Goal: Task Accomplishment & Management: Use online tool/utility

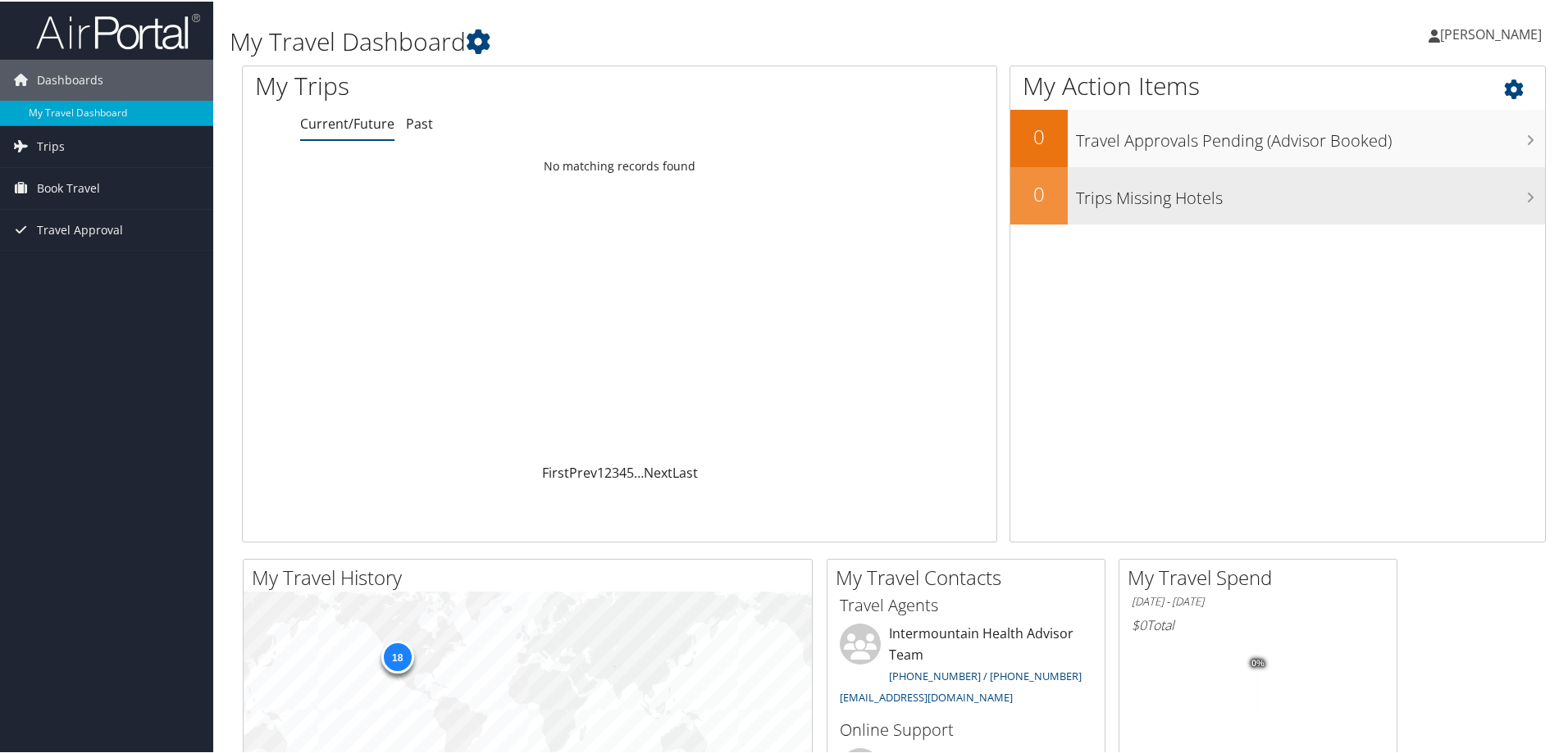
click at [1245, 202] on h3 "Trips Missing Hotels" at bounding box center [1311, 192] width 470 height 31
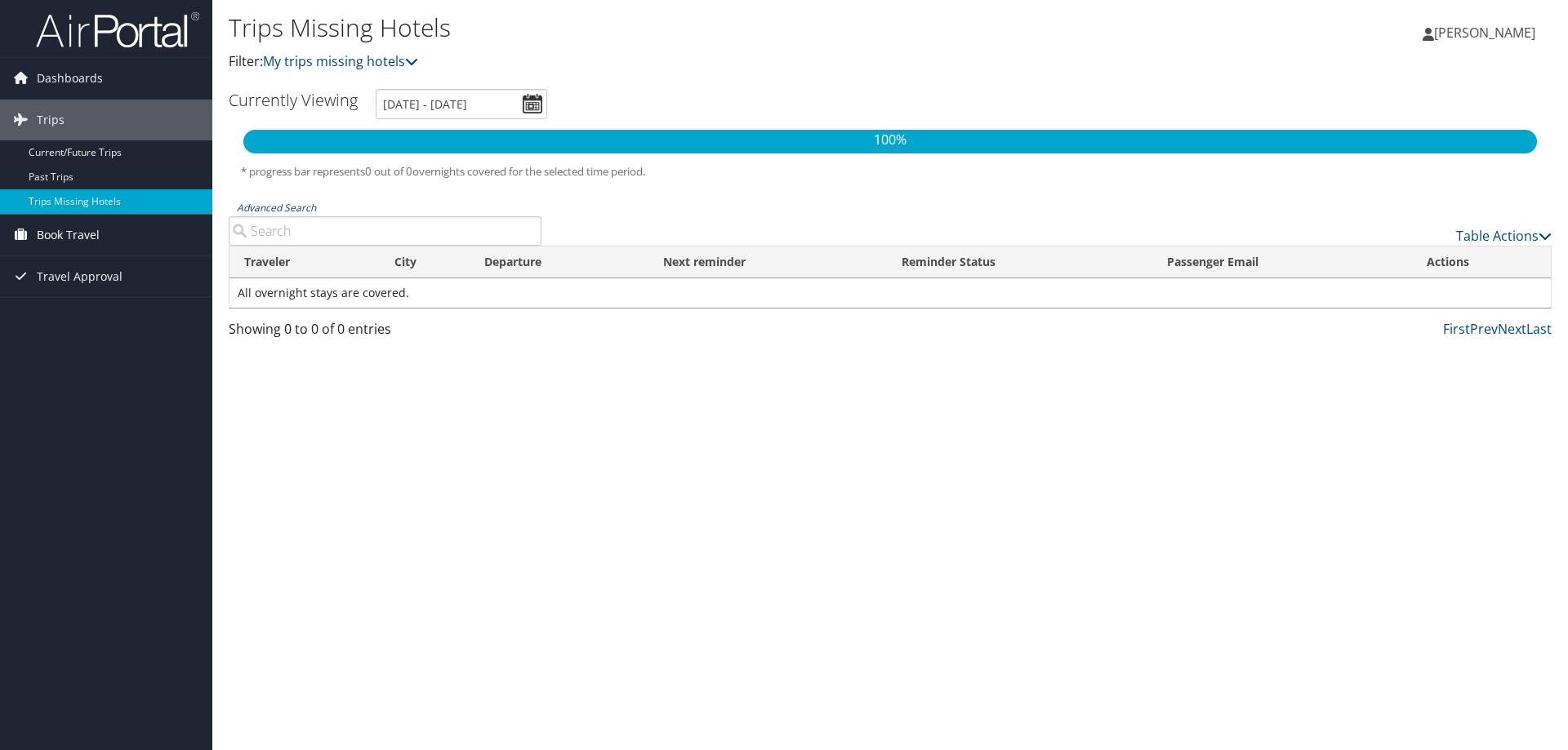
click at [159, 240] on link "Book Travel" at bounding box center [106, 235] width 213 height 40
click at [101, 139] on link "Trips" at bounding box center [106, 120] width 213 height 40
click at [104, 150] on link "Book Travel" at bounding box center [106, 161] width 213 height 40
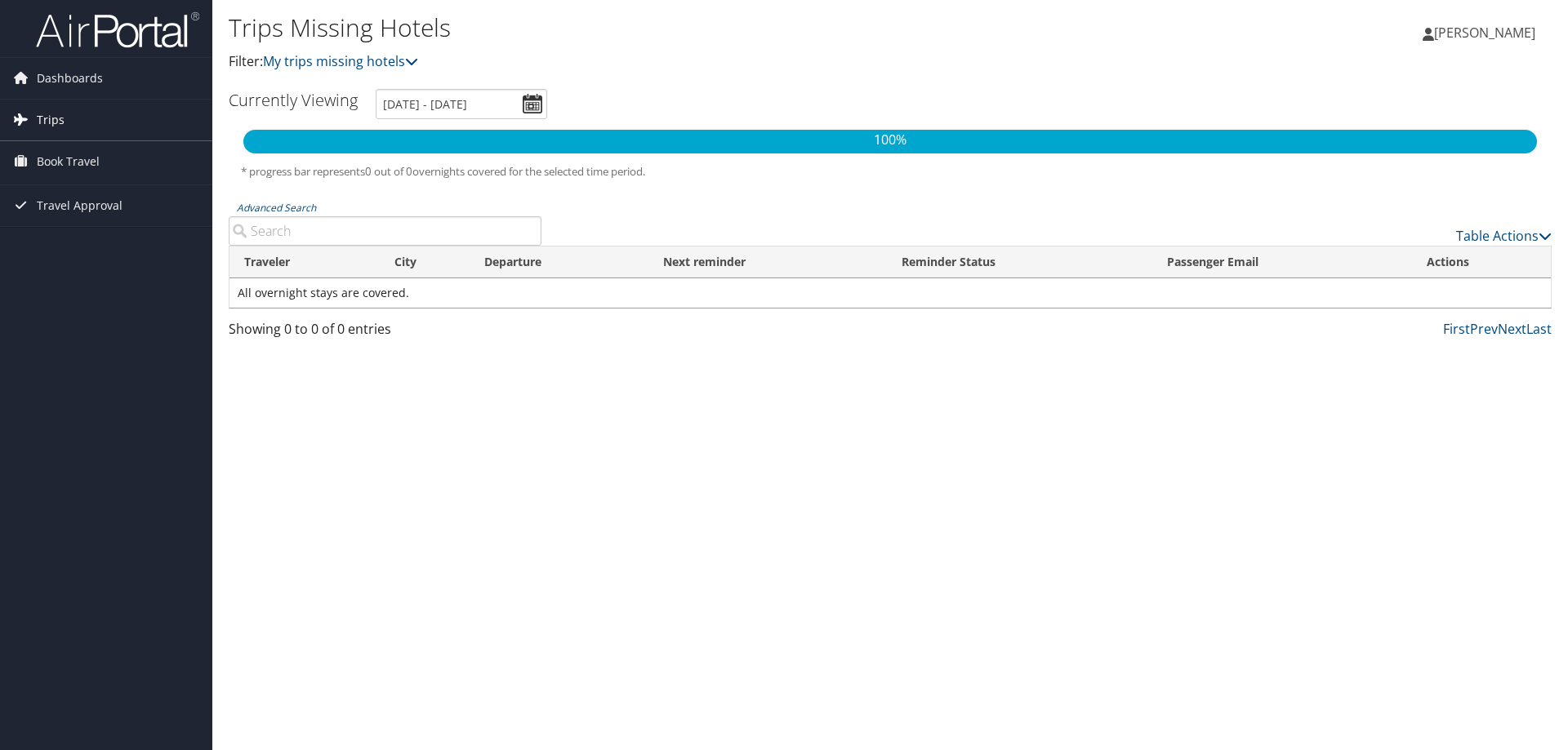
click at [91, 122] on link "Trips" at bounding box center [106, 120] width 213 height 40
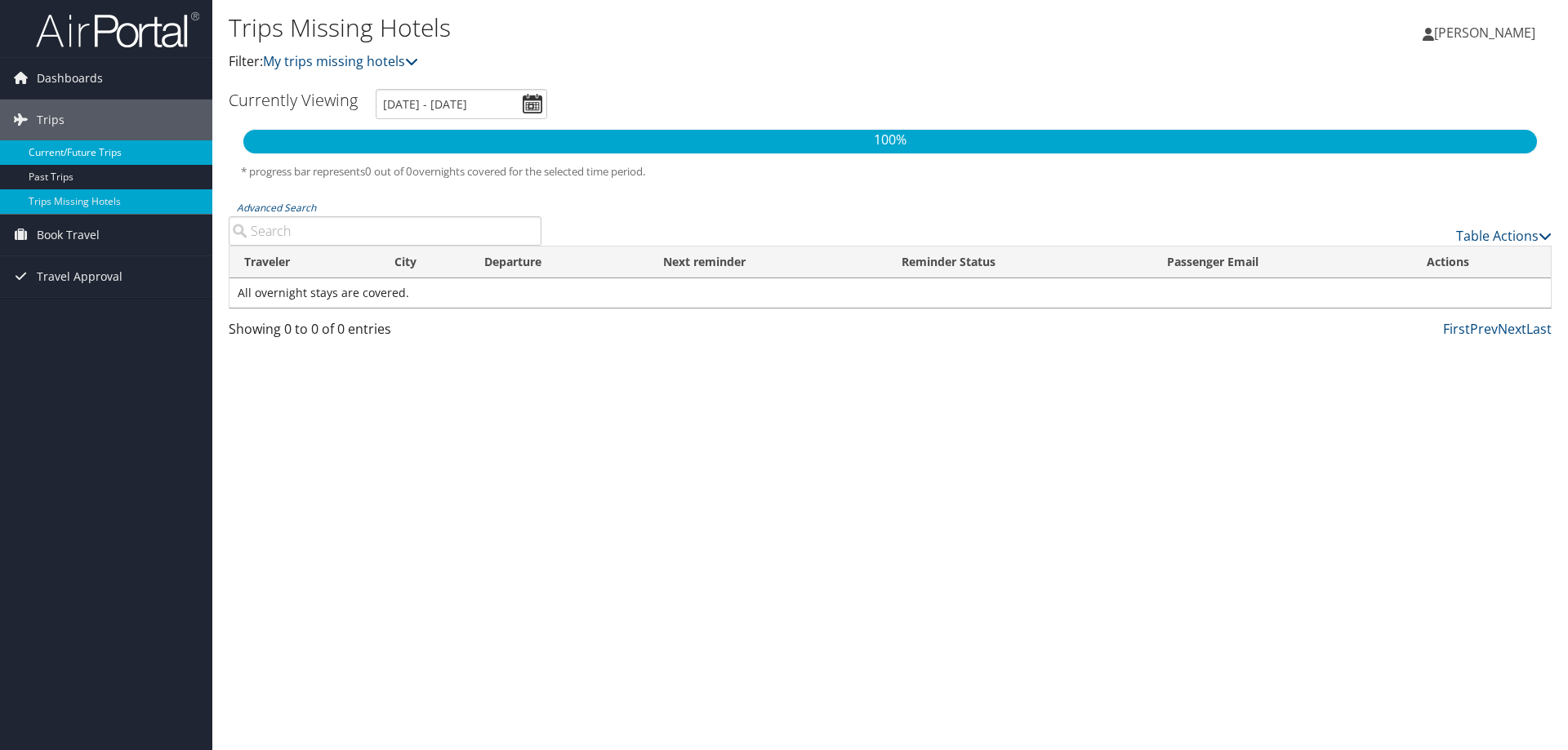
click at [97, 143] on link "Current/Future Trips" at bounding box center [106, 152] width 213 height 24
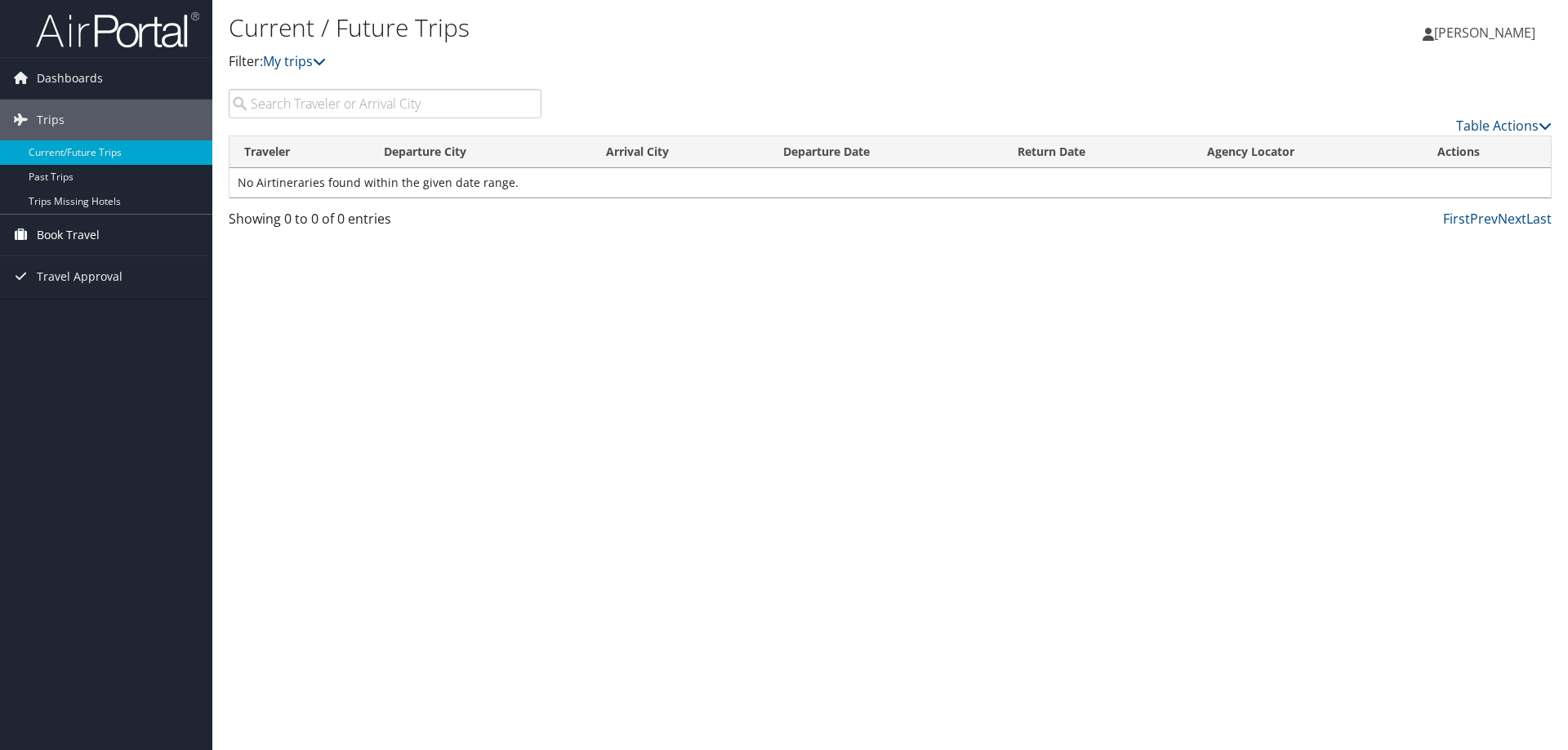
click at [128, 240] on link "Book Travel" at bounding box center [106, 235] width 213 height 40
click at [122, 266] on link "Agent Booking Request" at bounding box center [106, 267] width 213 height 24
click at [100, 228] on link "Book Travel" at bounding box center [106, 235] width 213 height 40
click at [95, 310] on link "Book/Manage Online Trips" at bounding box center [106, 316] width 213 height 24
